Goal: Find specific page/section

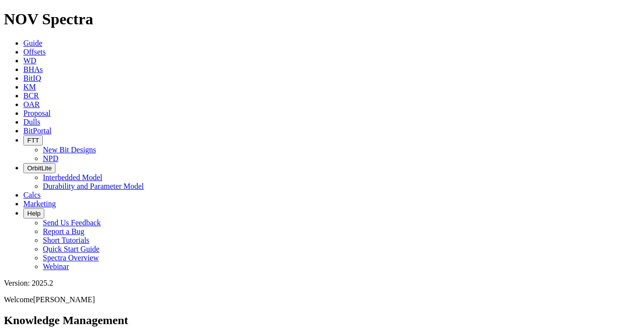
scroll to position [195, 0]
